Goal: Task Accomplishment & Management: Manage account settings

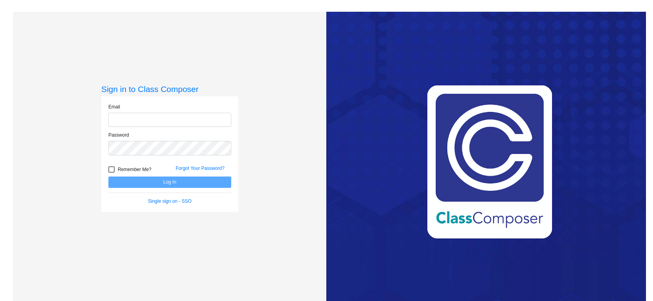
type input "[PERSON_NAME][EMAIL_ADDRESS][DOMAIN_NAME]"
click at [159, 180] on button "Log In" at bounding box center [169, 181] width 123 height 11
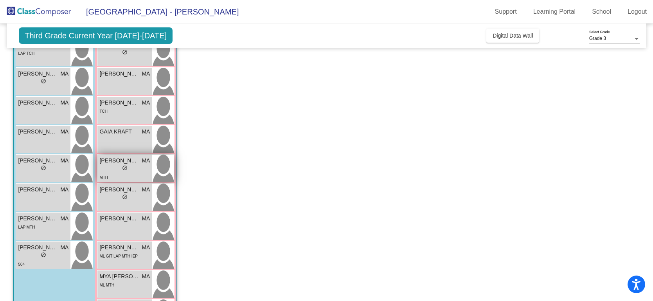
scroll to position [166, 0]
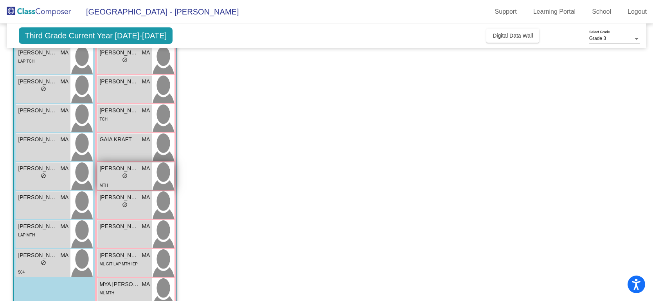
click at [135, 180] on div "lock do_not_disturb_alt" at bounding box center [124, 177] width 50 height 8
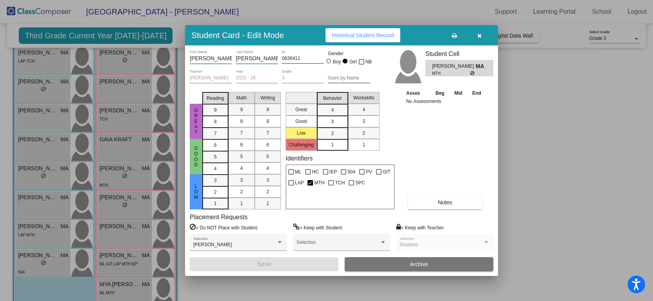
click at [482, 32] on button "button" at bounding box center [479, 35] width 25 height 14
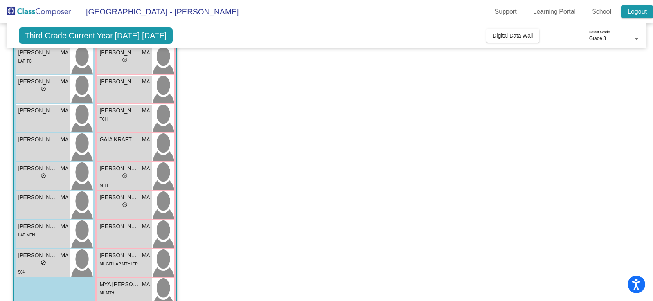
click at [625, 8] on link "Logout" at bounding box center [637, 11] width 32 height 13
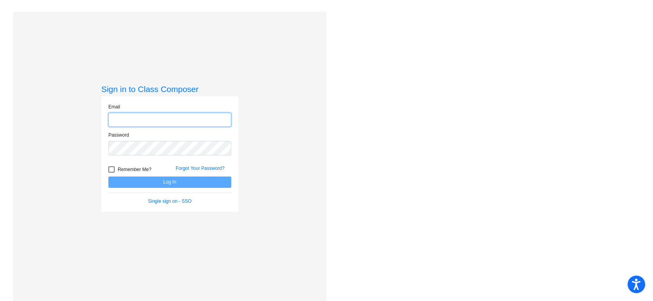
type input "maggie_anderson@lkstevens.wednet.edu"
